Goal: Navigation & Orientation: Find specific page/section

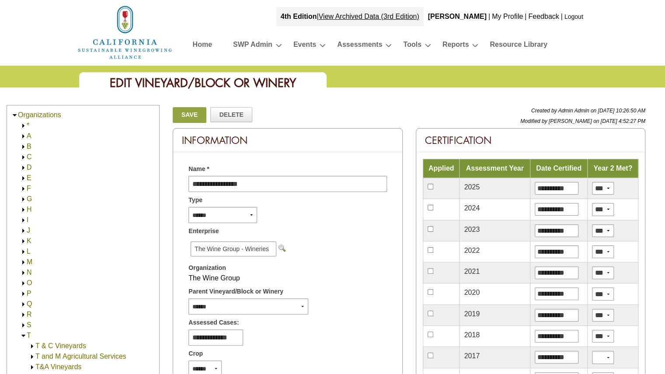
scroll to position [787, 0]
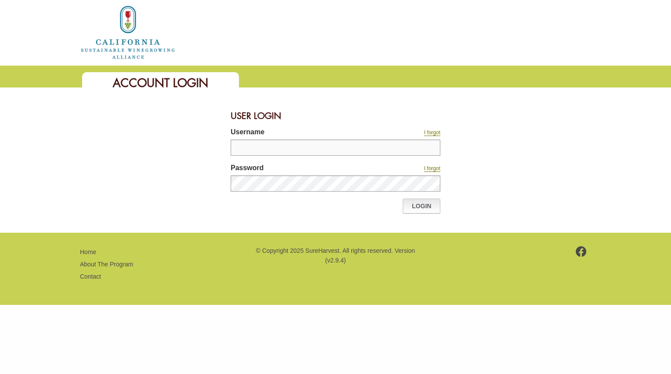
type input "********"
click at [424, 205] on link "Login" at bounding box center [422, 205] width 38 height 15
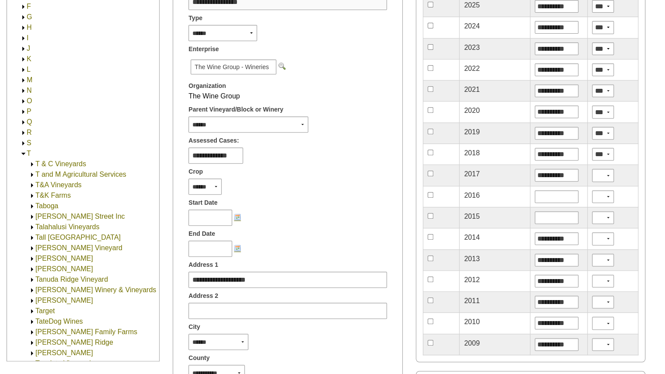
scroll to position [175, 0]
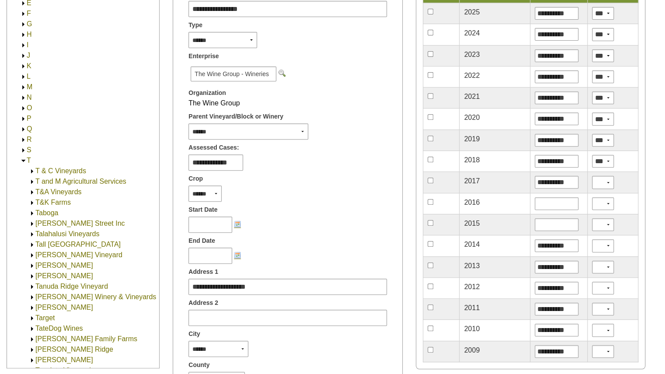
click at [25, 149] on img at bounding box center [23, 150] width 7 height 7
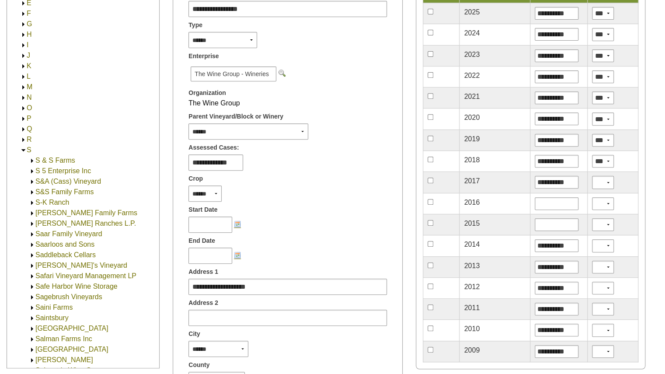
click at [57, 286] on link "Safe Harbor Wine Storage" at bounding box center [76, 285] width 82 height 7
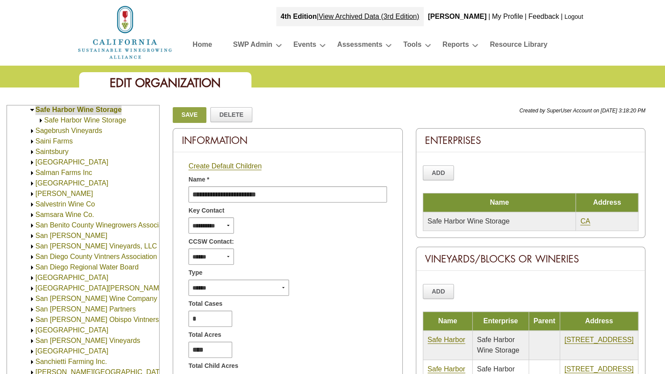
click at [78, 118] on link "Safe Harbor Wine Storage" at bounding box center [85, 119] width 82 height 7
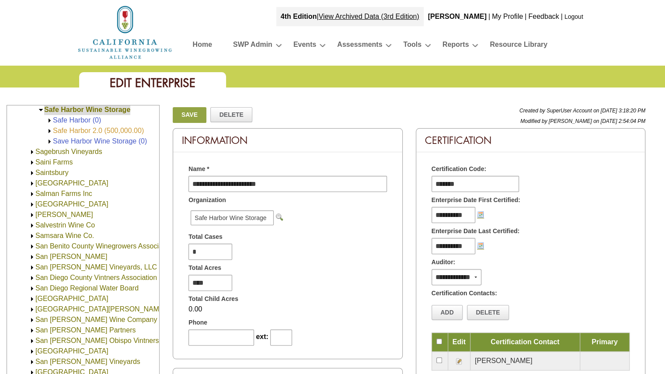
click at [79, 130] on link "Safe Harbor 2.0 (500,000.00)" at bounding box center [98, 130] width 91 height 7
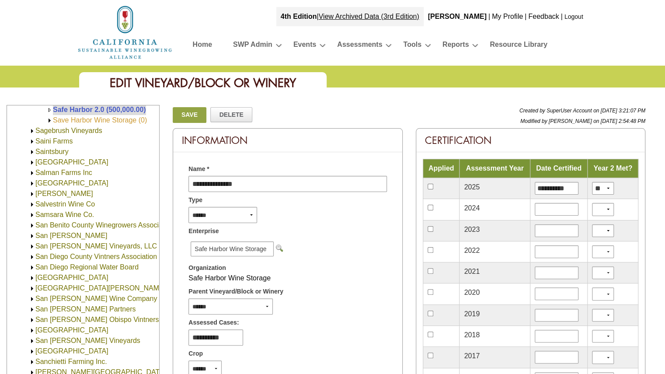
click at [80, 120] on link "Save Harbor Wine Storage (0)" at bounding box center [100, 119] width 94 height 7
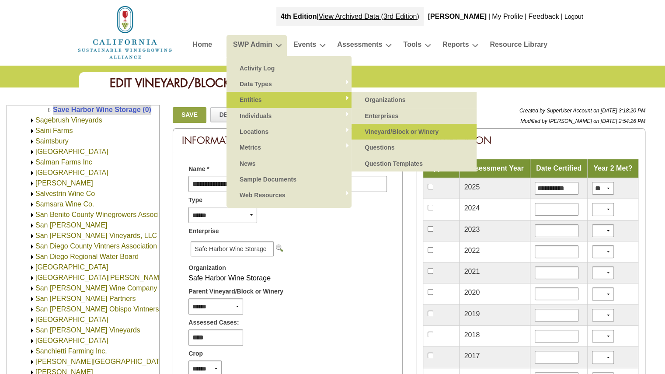
click at [384, 132] on link "Vineyard/Block or Winery" at bounding box center [414, 132] width 108 height 16
click at [378, 132] on link "Vineyard/Block or Winery" at bounding box center [414, 132] width 108 height 16
